Goal: Use online tool/utility

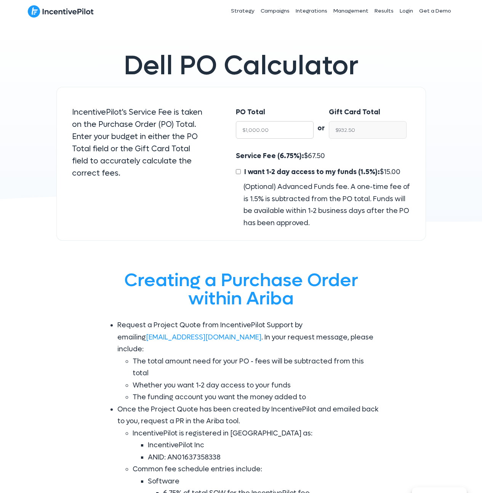
click at [275, 131] on input "$1,000.00" at bounding box center [275, 130] width 78 height 18
type input "$12"
type input "$11.19"
type input "$120"
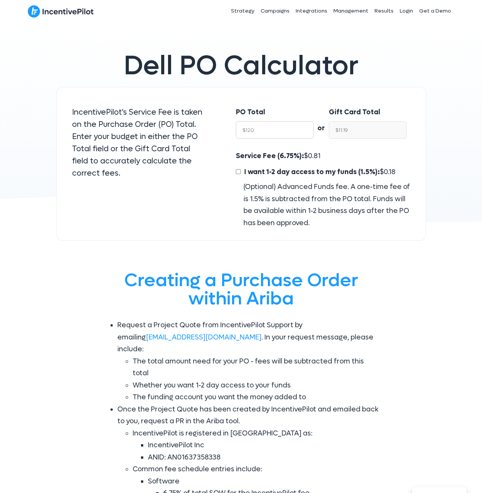
type input "$111.90"
type input "$1200"
type input "$1,119.00"
type input "$12000"
type input "$11,190.00"
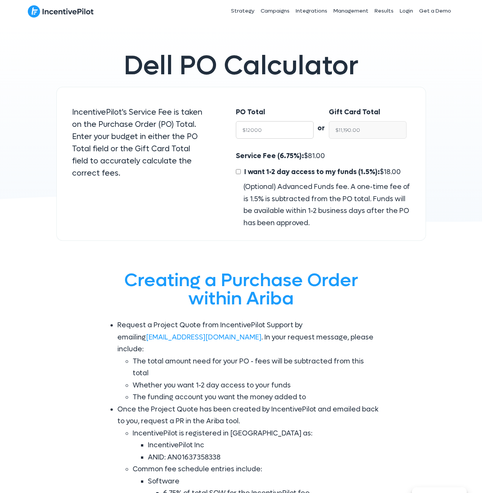
type input "$120000"
type input "$111,900.00"
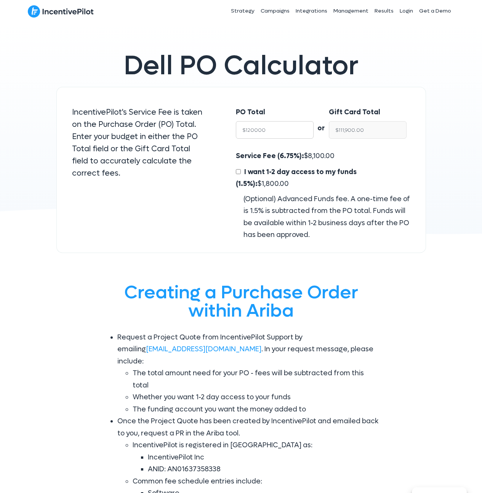
type input "$120000"
click at [310, 155] on span "8,100.00" at bounding box center [321, 156] width 27 height 9
copy span "8,100.00"
